Goal: Information Seeking & Learning: Learn about a topic

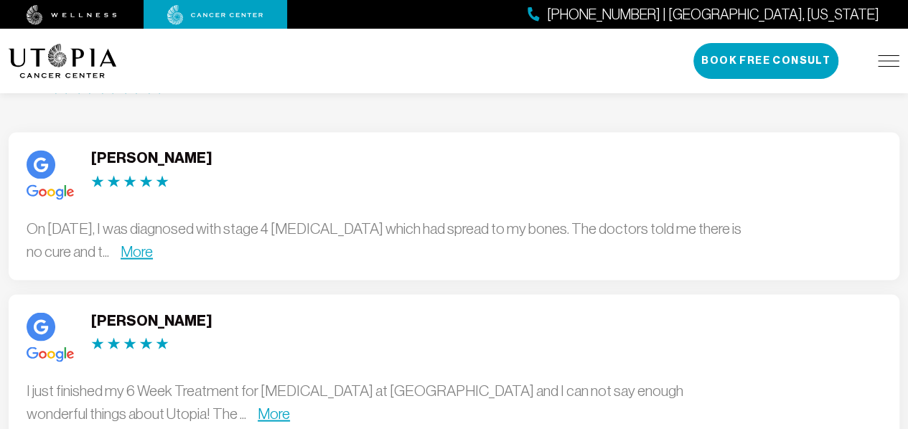
scroll to position [3878, 0]
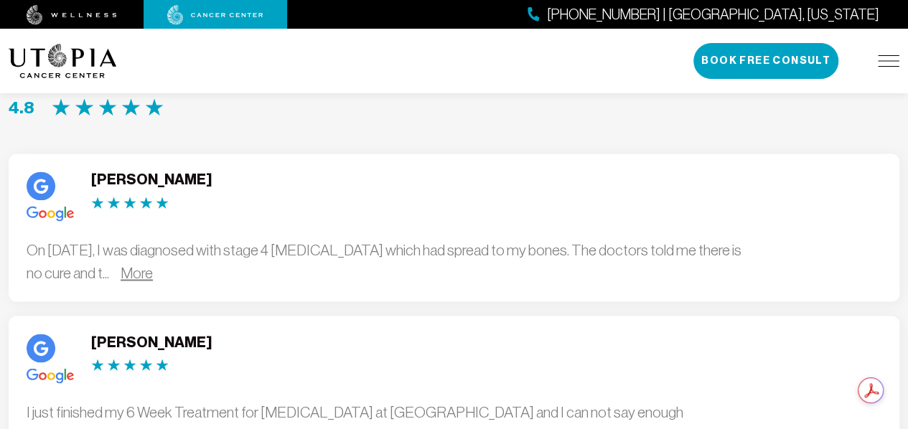
click at [153, 281] on link "More" at bounding box center [137, 272] width 32 height 17
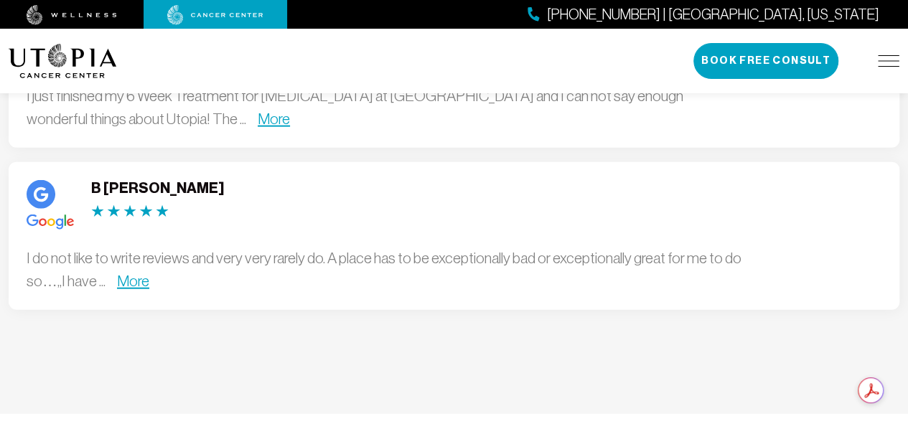
scroll to position [4309, 0]
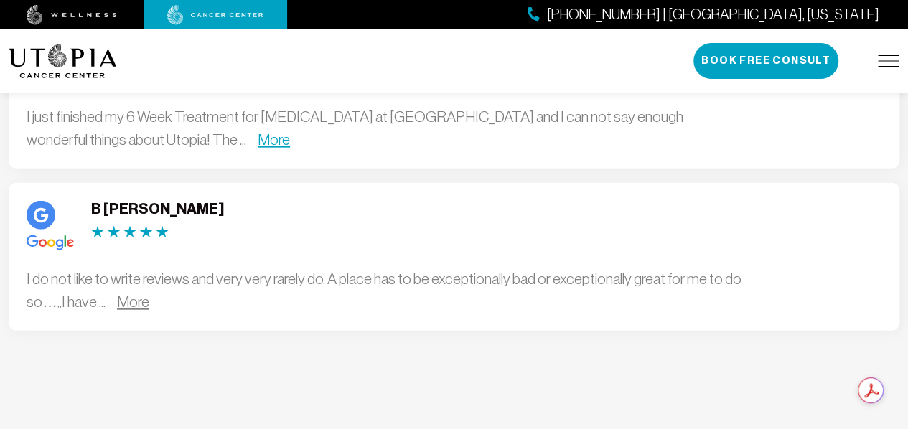
click at [149, 310] on link "More" at bounding box center [133, 302] width 32 height 17
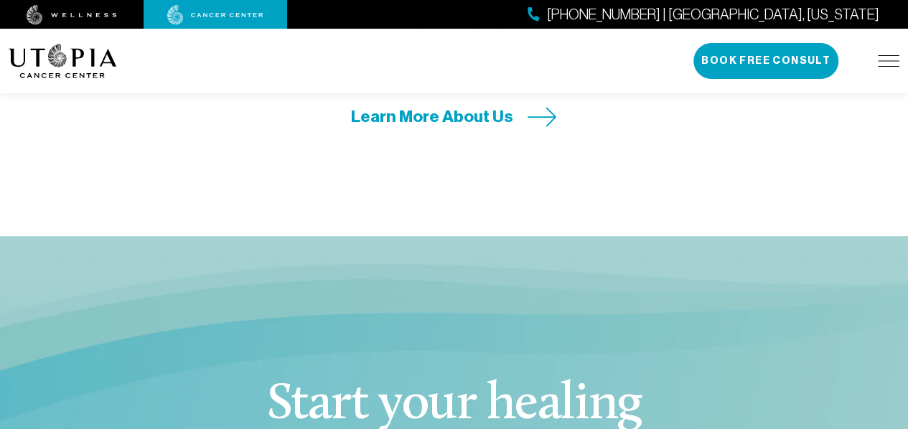
scroll to position [5673, 0]
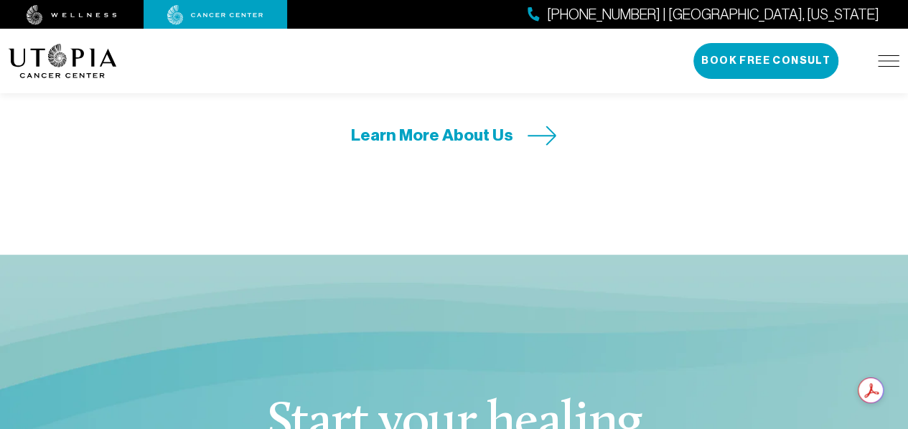
click at [404, 146] on span "Learn More About Us" at bounding box center [432, 135] width 162 height 22
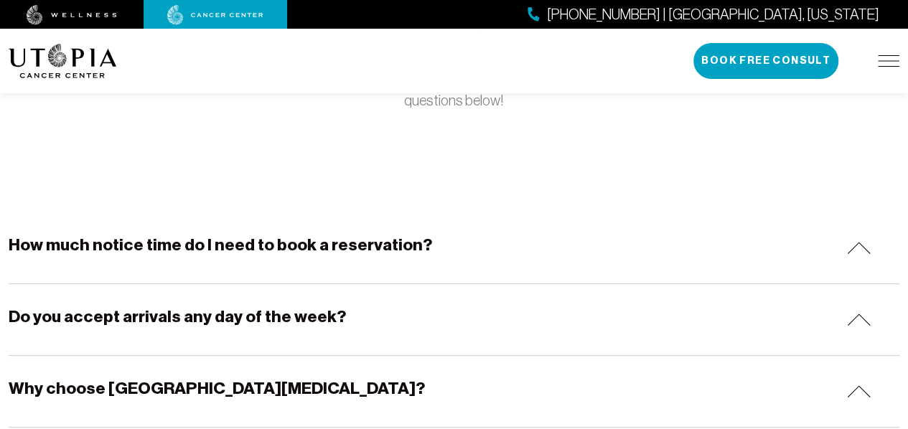
scroll to position [215, 0]
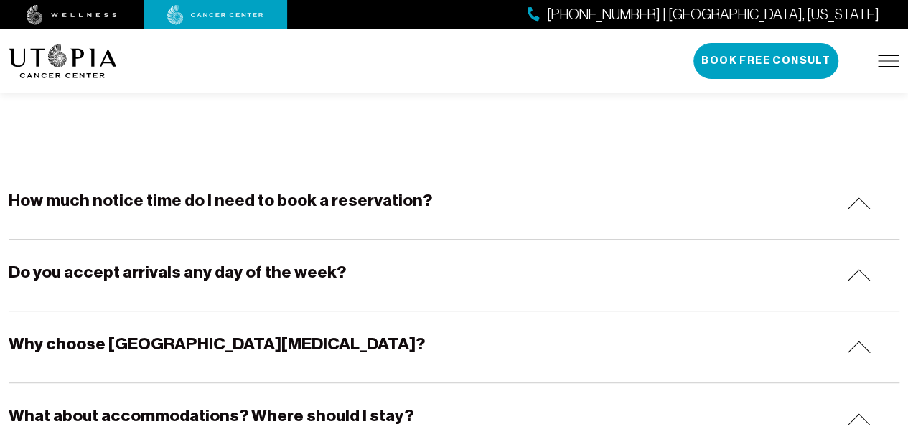
click at [347, 206] on h5 "How much notice time do I need to book a reservation?" at bounding box center [221, 201] width 424 height 22
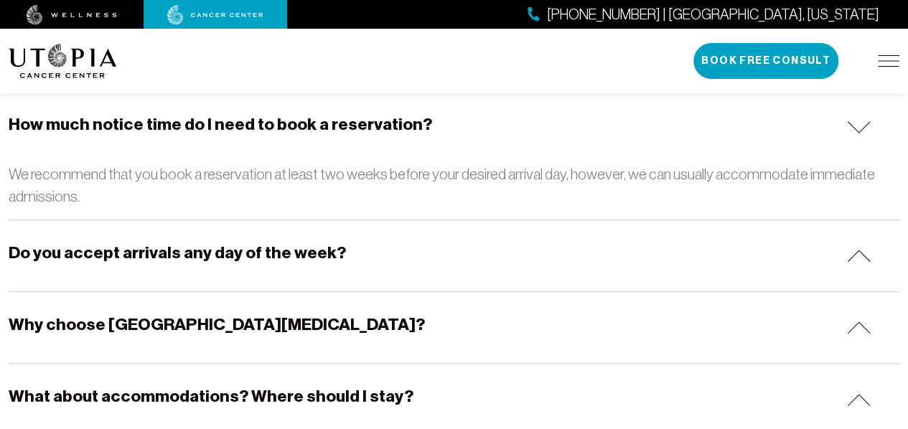
scroll to position [359, 0]
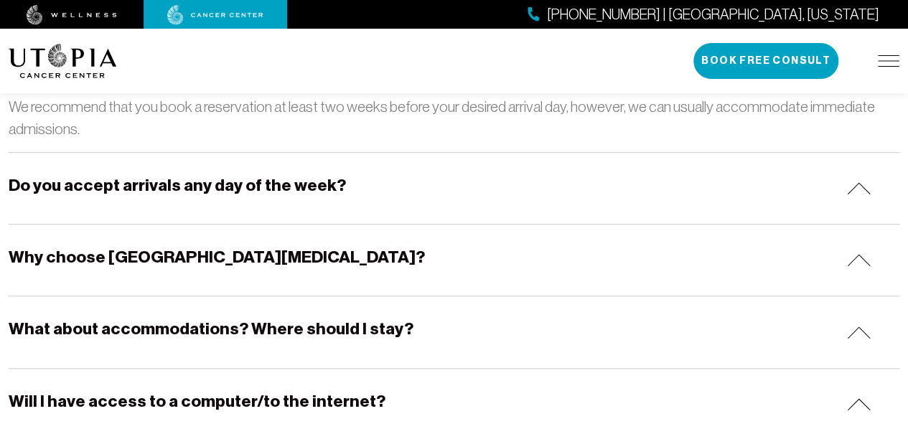
click at [221, 197] on h5 "Do you accept arrivals any day of the week?" at bounding box center [178, 186] width 338 height 22
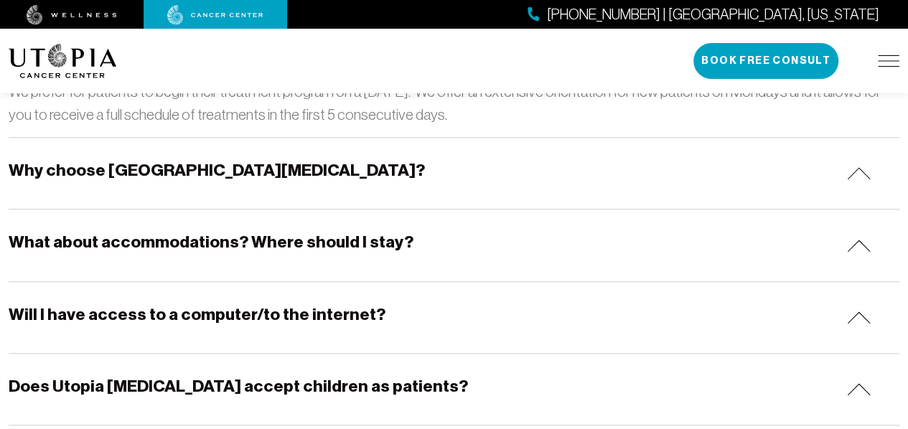
scroll to position [574, 0]
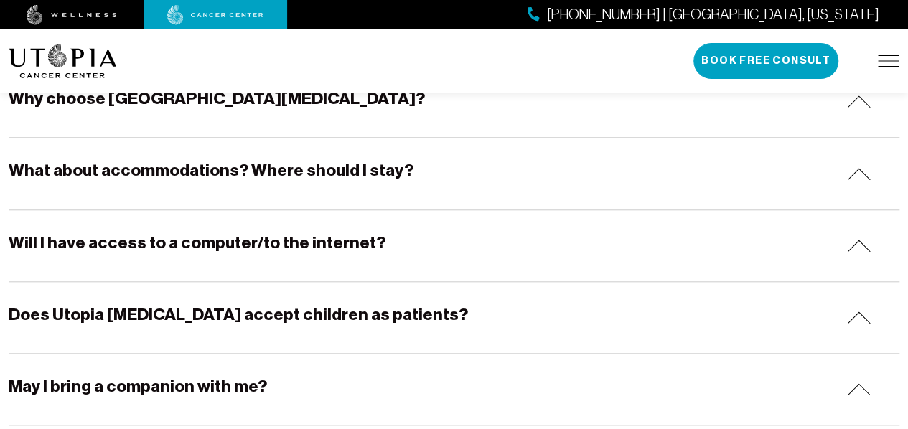
click at [226, 182] on h5 "What about accommodations? Where should I stay?" at bounding box center [211, 170] width 405 height 22
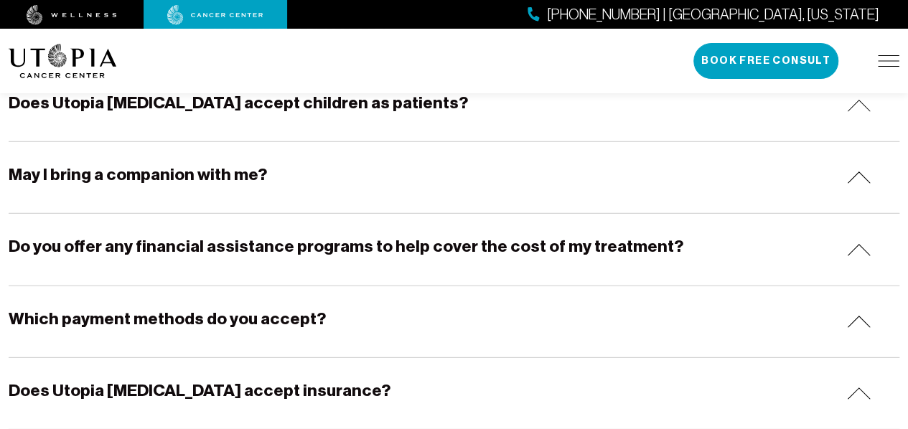
scroll to position [2011, 0]
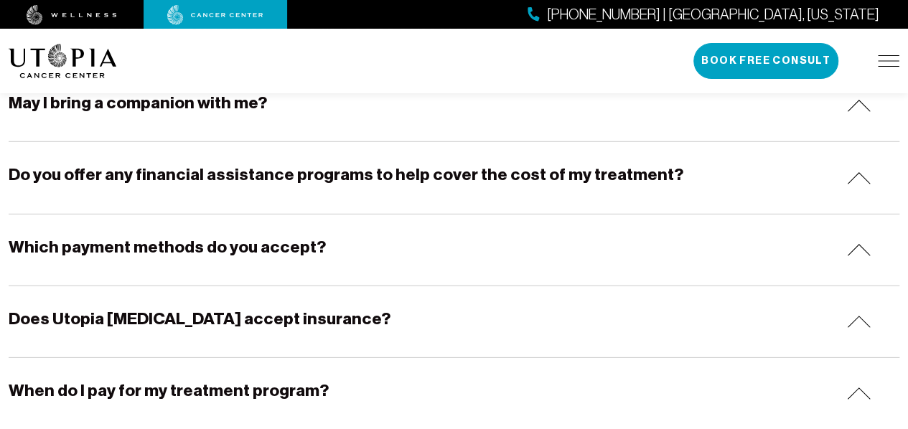
click at [398, 186] on h5 "Do you offer any financial assistance programs to help cover the cost of my tre…" at bounding box center [346, 175] width 675 height 22
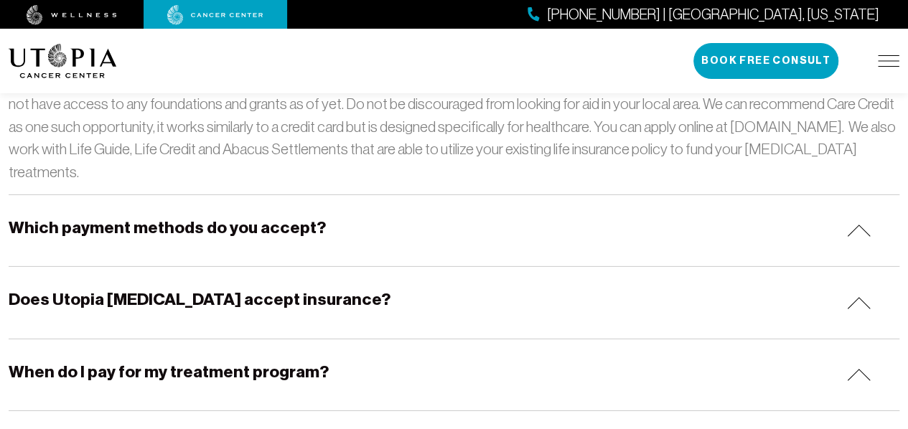
scroll to position [2226, 0]
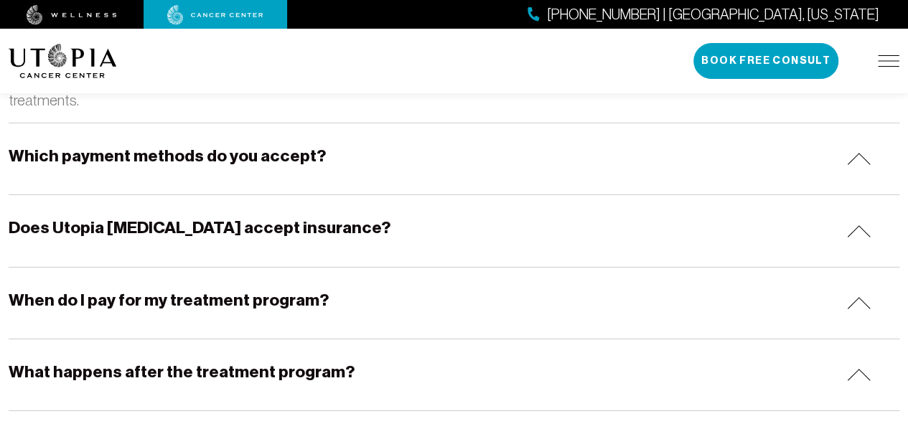
click at [149, 167] on h5 "Which payment methods do you accept?" at bounding box center [167, 156] width 317 height 22
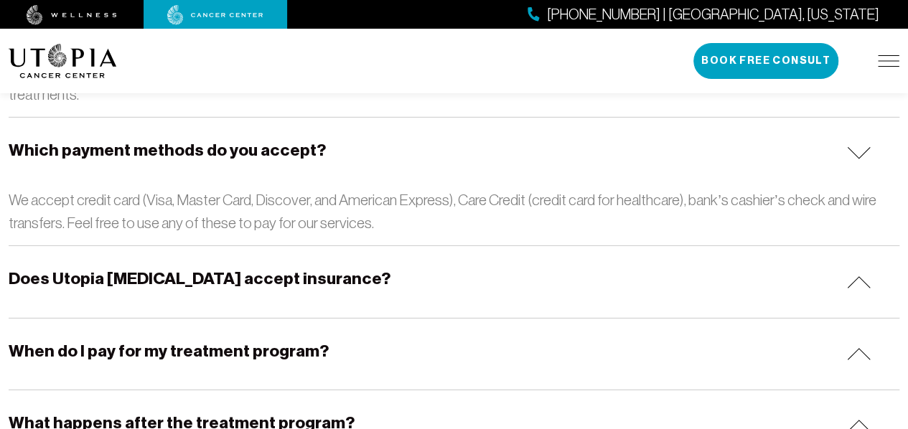
scroll to position [2298, 0]
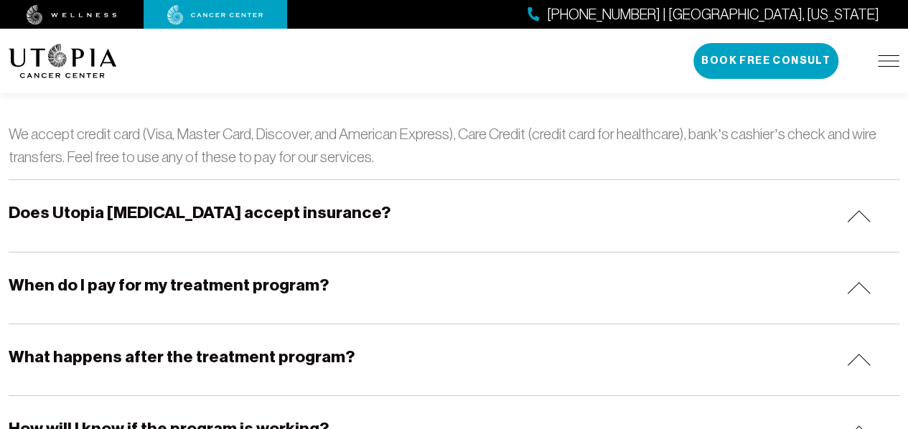
click at [200, 224] on h5 "Does Utopia [MEDICAL_DATA] accept insurance?" at bounding box center [200, 213] width 382 height 22
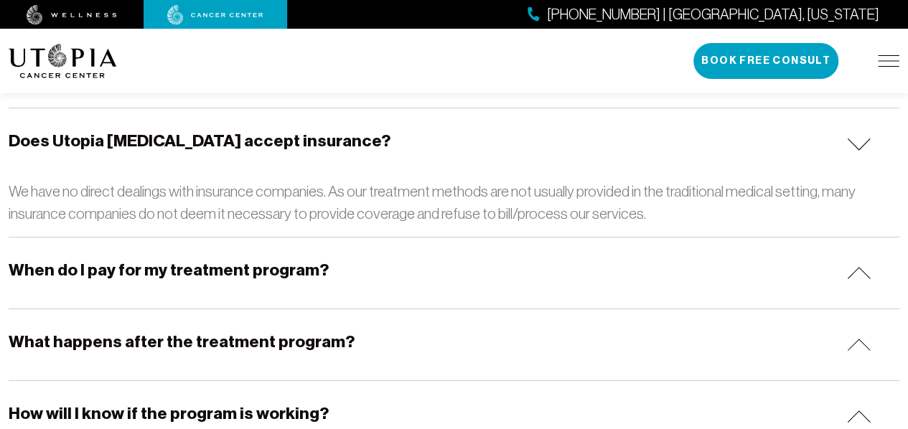
scroll to position [2442, 0]
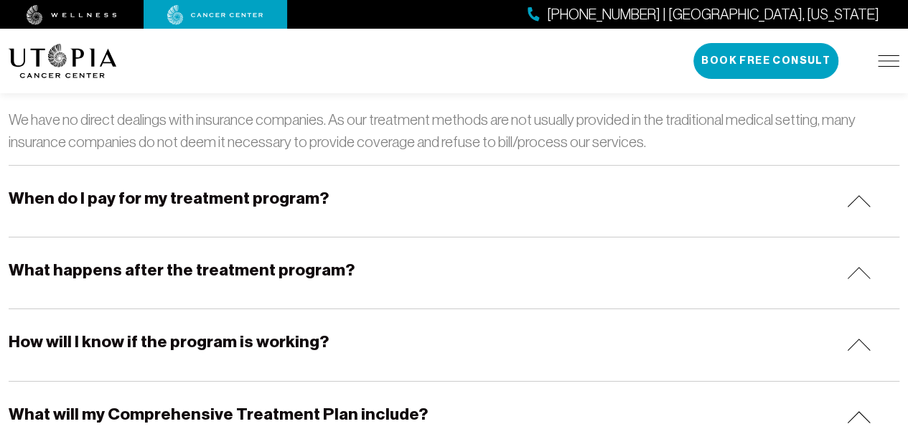
click at [97, 210] on h5 "When do I pay for my treatment program?" at bounding box center [169, 198] width 320 height 22
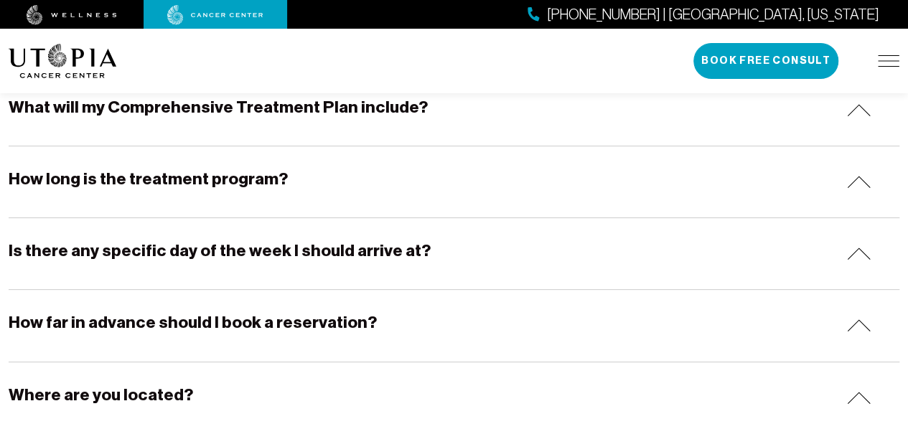
scroll to position [2872, 0]
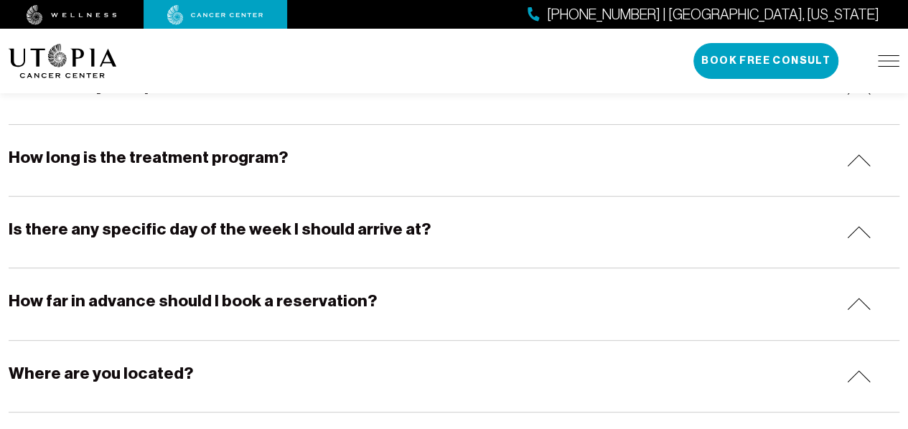
click at [114, 196] on div "How long is the treatment program?" at bounding box center [454, 160] width 891 height 71
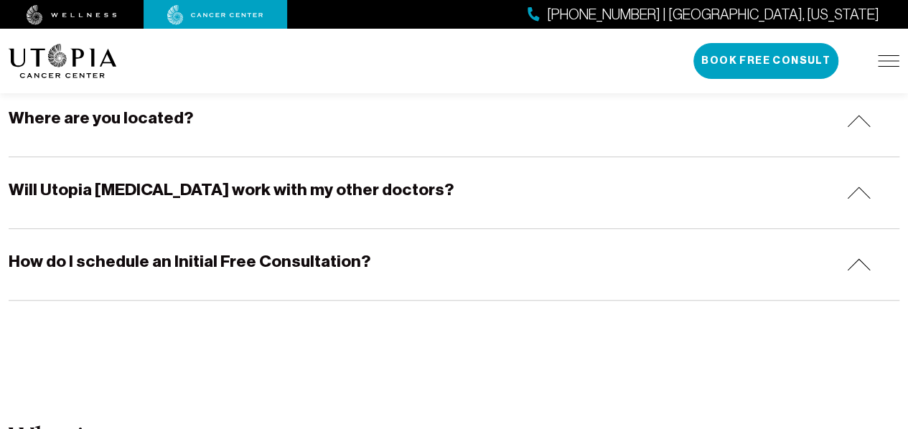
scroll to position [3232, 0]
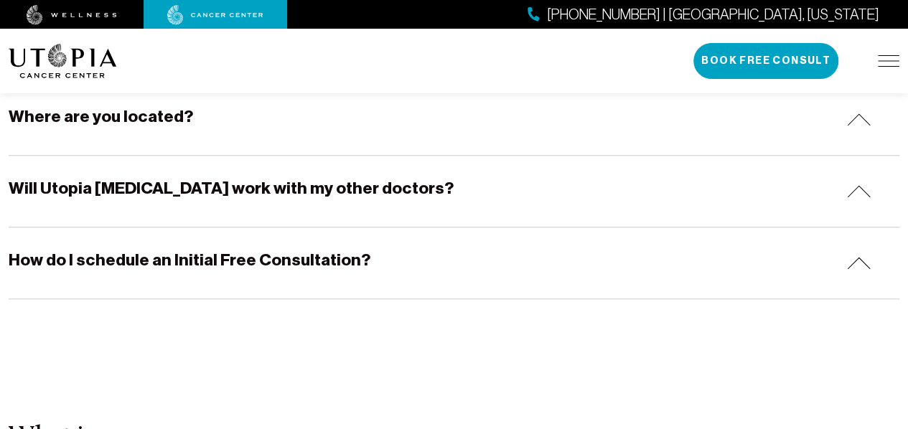
click at [126, 155] on div "Where are you located?" at bounding box center [454, 119] width 891 height 71
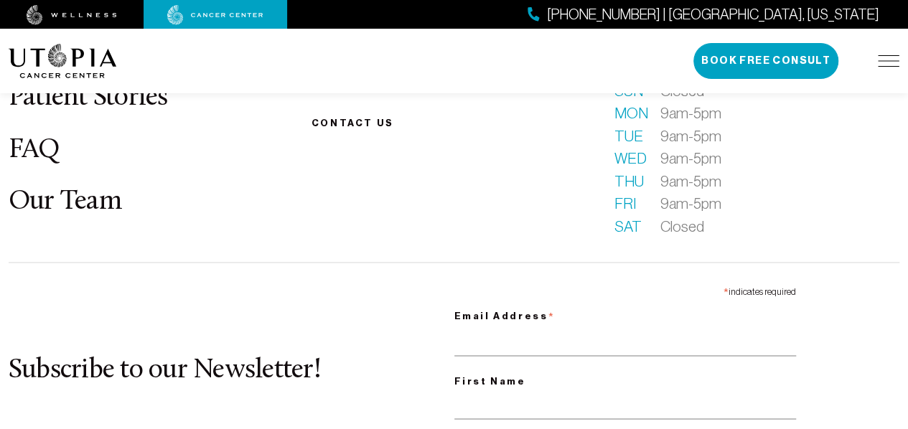
scroll to position [3806, 0]
